Goal: Download file/media

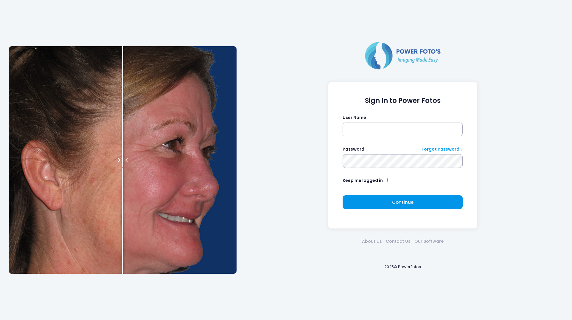
type input "********"
click at [360, 205] on button "Continue Please wait..." at bounding box center [403, 202] width 120 height 14
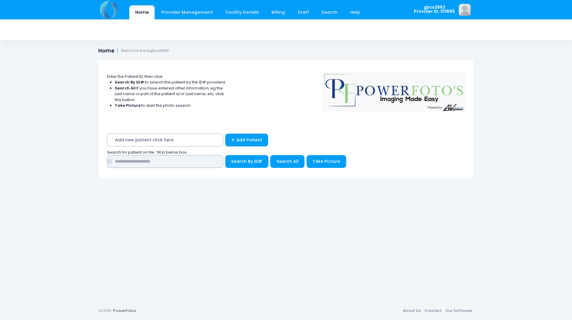
click at [183, 165] on input "text" at bounding box center [165, 161] width 116 height 13
type input "*****"
click at [225, 155] on button "Search By ID#" at bounding box center [246, 161] width 43 height 13
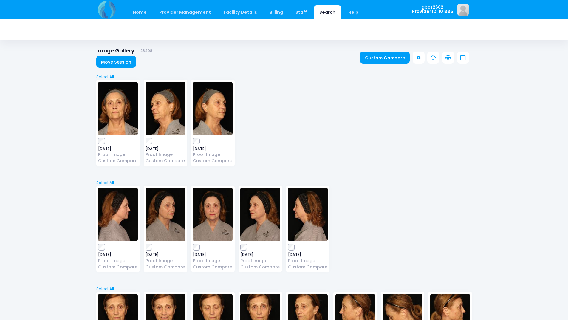
click at [445, 55] on icon at bounding box center [447, 57] width 5 height 5
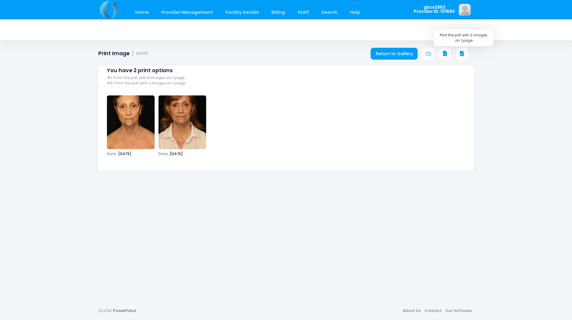
click at [462, 54] on icon at bounding box center [461, 53] width 5 height 5
click at [535, 239] on div "Home Provider Management Provider Management Add User View Users Billing" at bounding box center [286, 160] width 572 height 320
click at [461, 53] on icon at bounding box center [461, 53] width 5 height 5
click at [460, 52] on icon at bounding box center [461, 53] width 5 height 5
click at [460, 54] on icon at bounding box center [461, 53] width 5 height 5
